Goal: Task Accomplishment & Management: Use online tool/utility

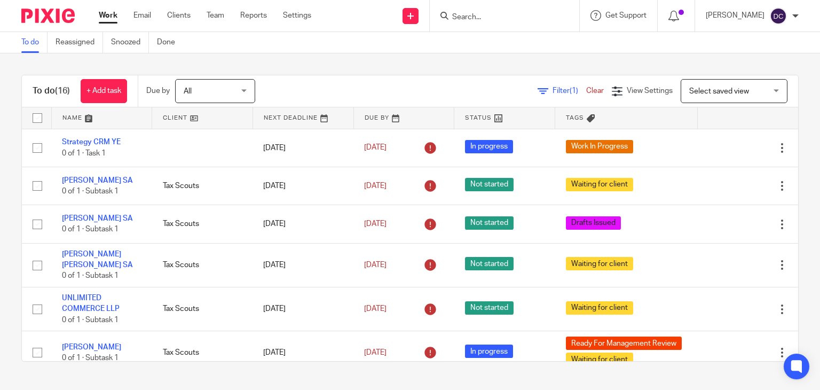
click at [213, 12] on link "Team" at bounding box center [216, 15] width 18 height 11
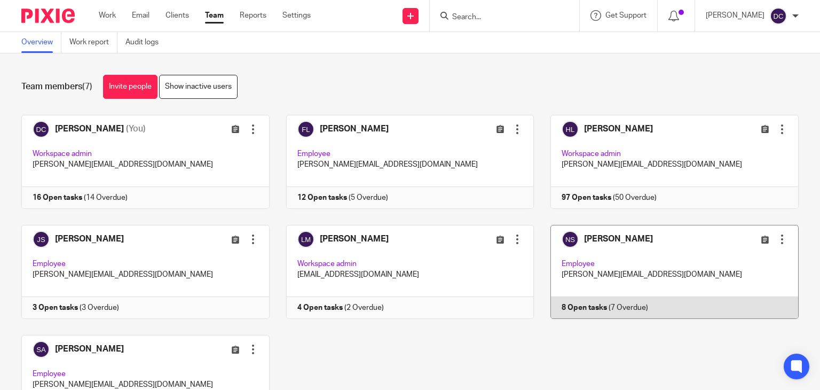
click at [612, 269] on link at bounding box center [666, 272] width 265 height 94
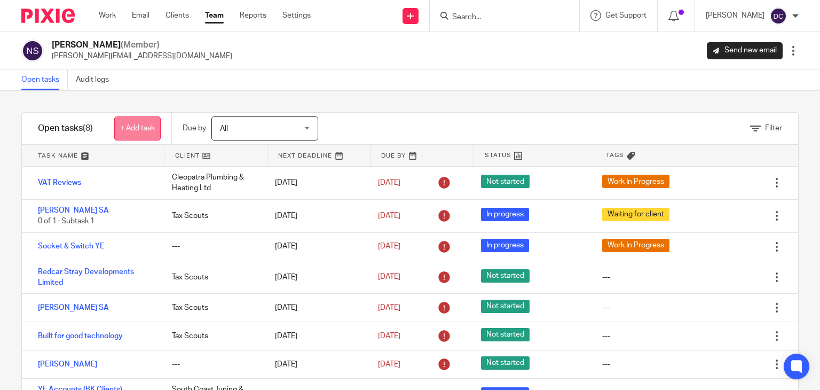
click at [155, 126] on link "+ Add task" at bounding box center [137, 128] width 46 height 24
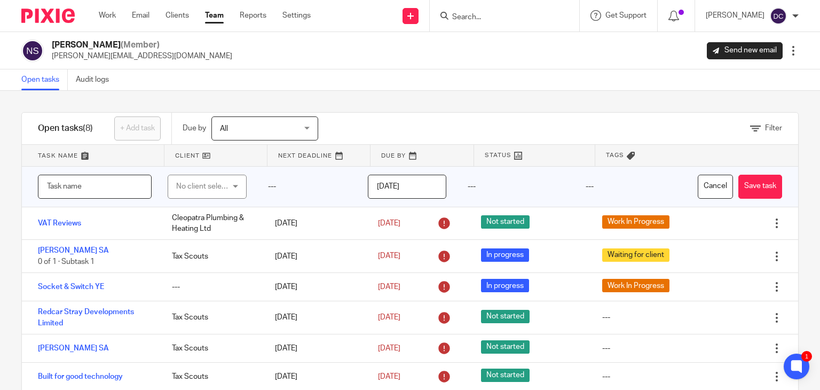
click at [104, 193] on input "text" at bounding box center [95, 187] width 114 height 24
type input "[PERSON_NAME] C SA"
click at [215, 188] on div "No client selected" at bounding box center [204, 186] width 56 height 22
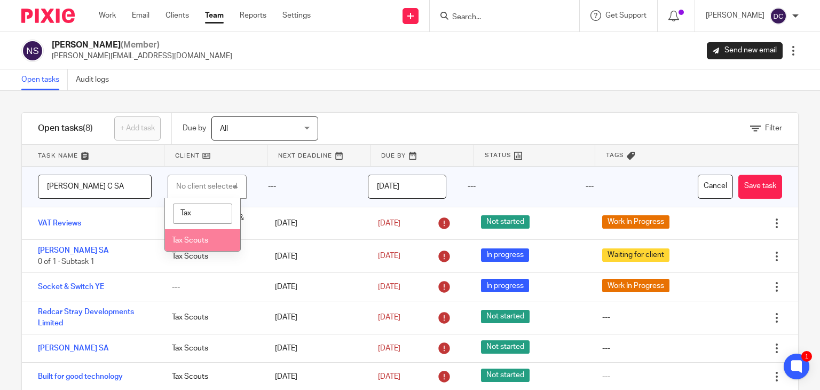
type input "Tax"
click at [202, 239] on span "Tax Scouts" at bounding box center [190, 239] width 36 height 7
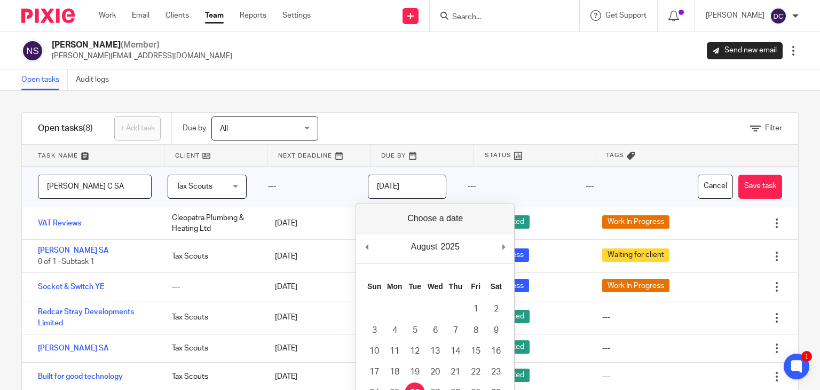
click at [406, 184] on input "[DATE]" at bounding box center [407, 187] width 78 height 24
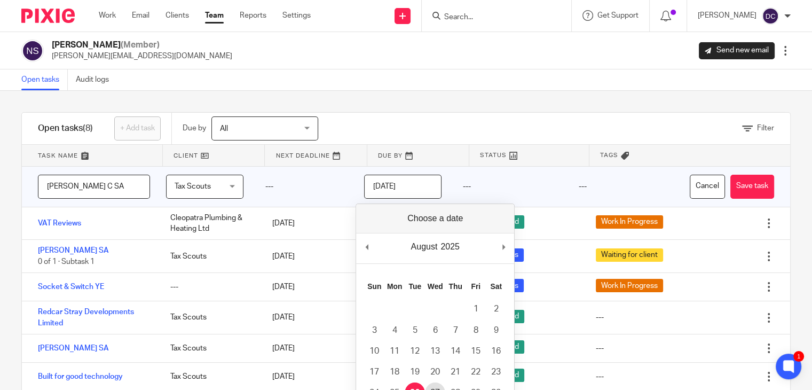
type input "2025-08-27"
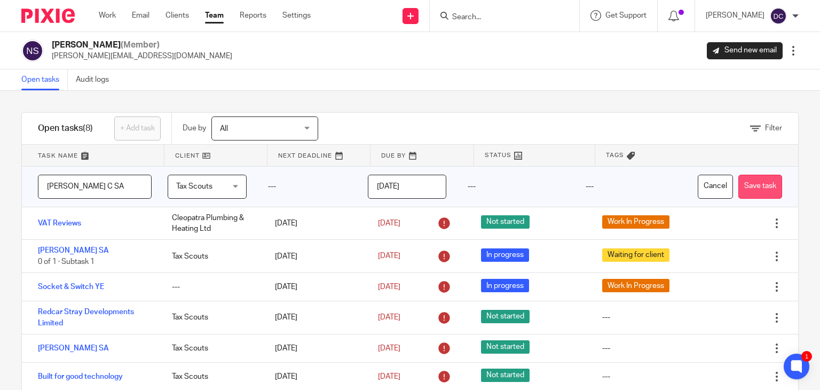
click at [749, 184] on button "Save task" at bounding box center [760, 187] width 44 height 24
